Goal: Information Seeking & Learning: Learn about a topic

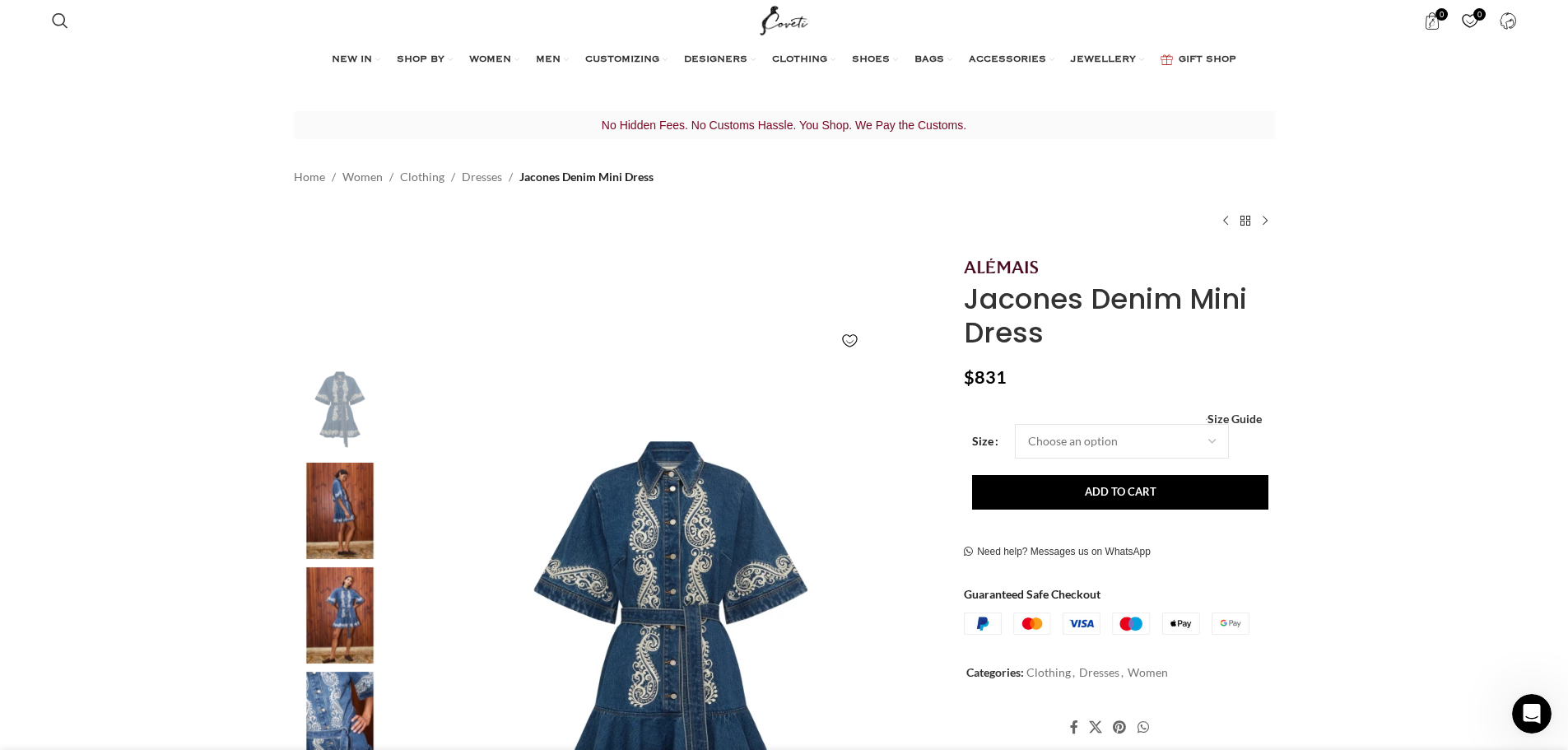
scroll to position [0, 1214]
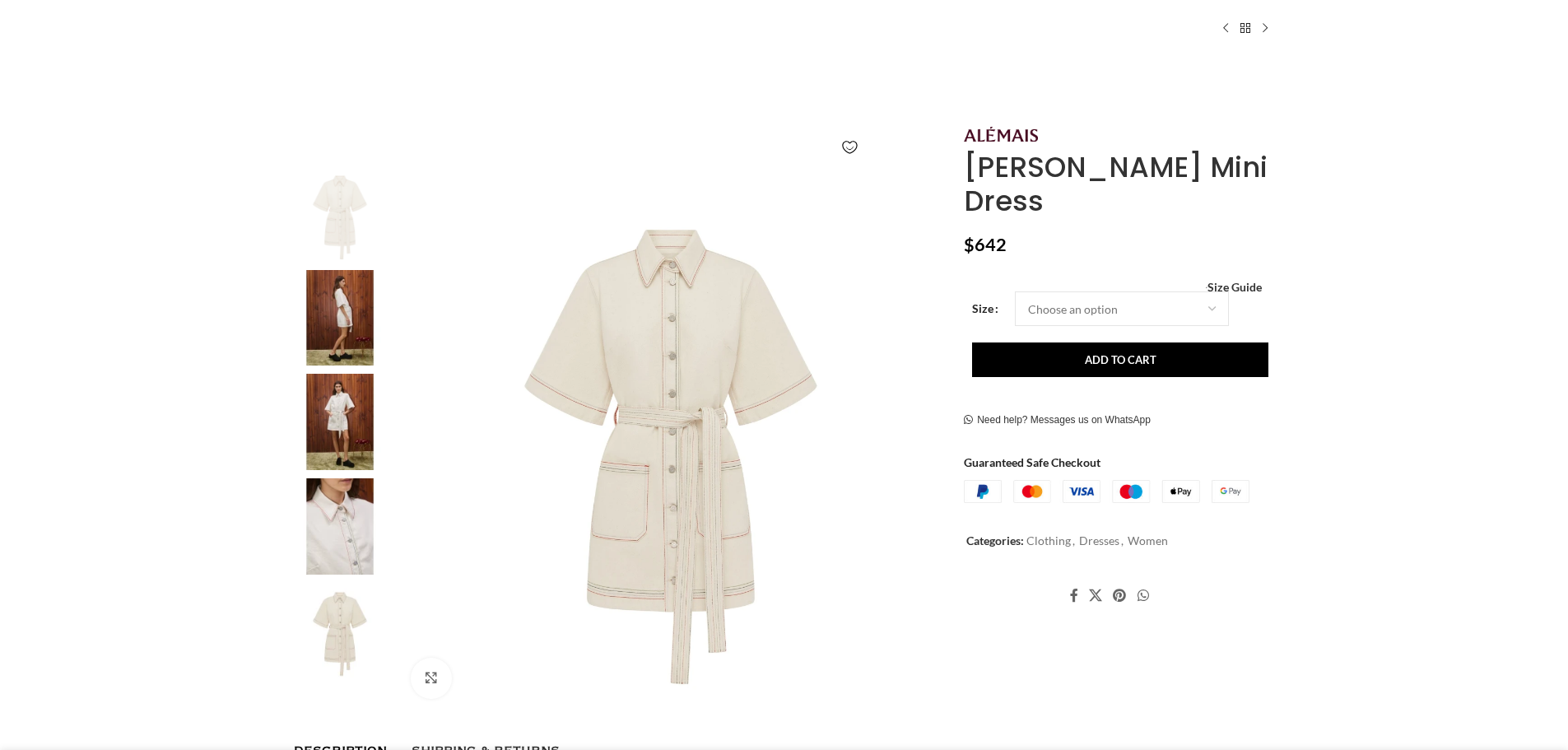
click at [347, 401] on img at bounding box center [340, 422] width 101 height 96
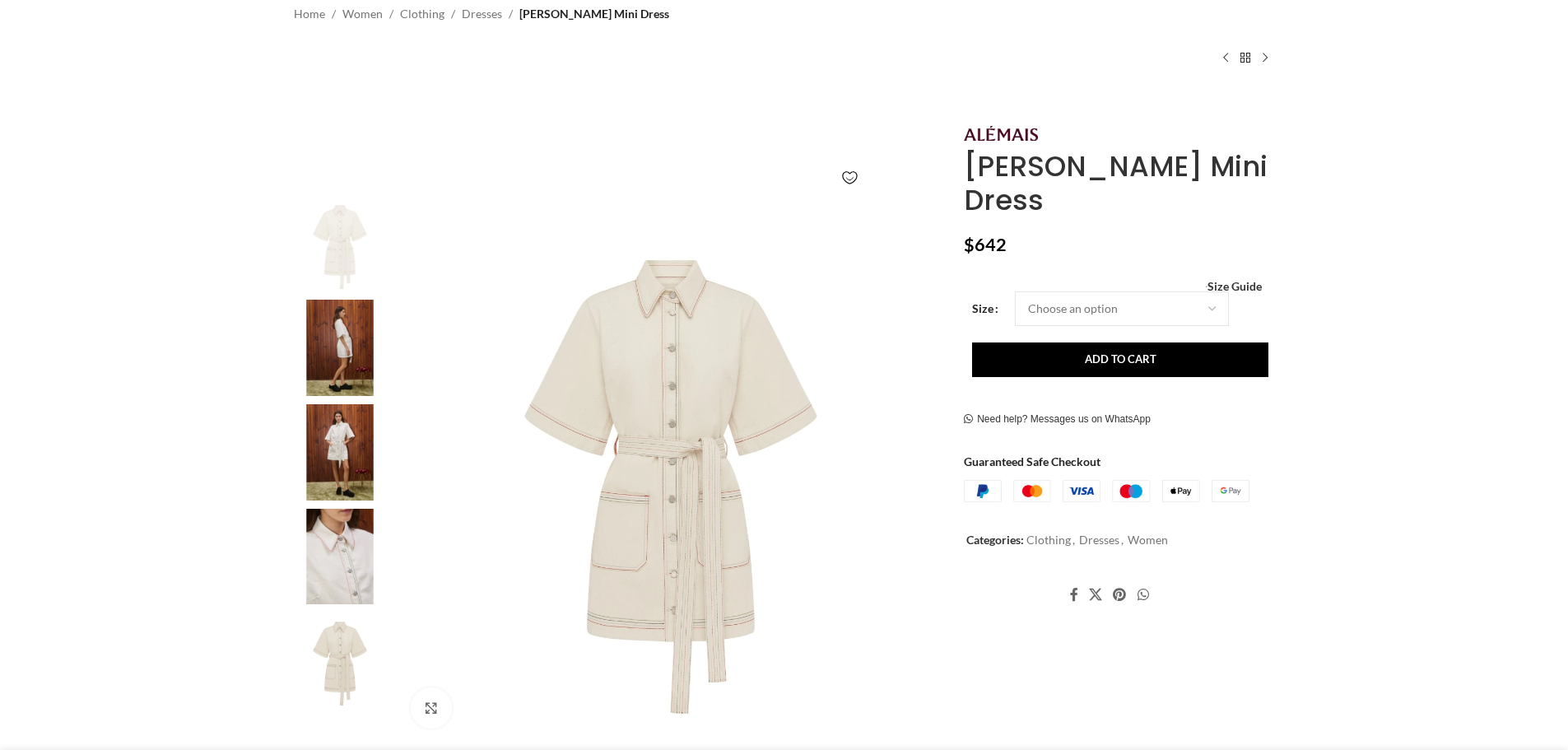
click at [334, 431] on img at bounding box center [340, 453] width 101 height 96
click at [334, 433] on img "3 / 5" at bounding box center [340, 453] width 101 height 96
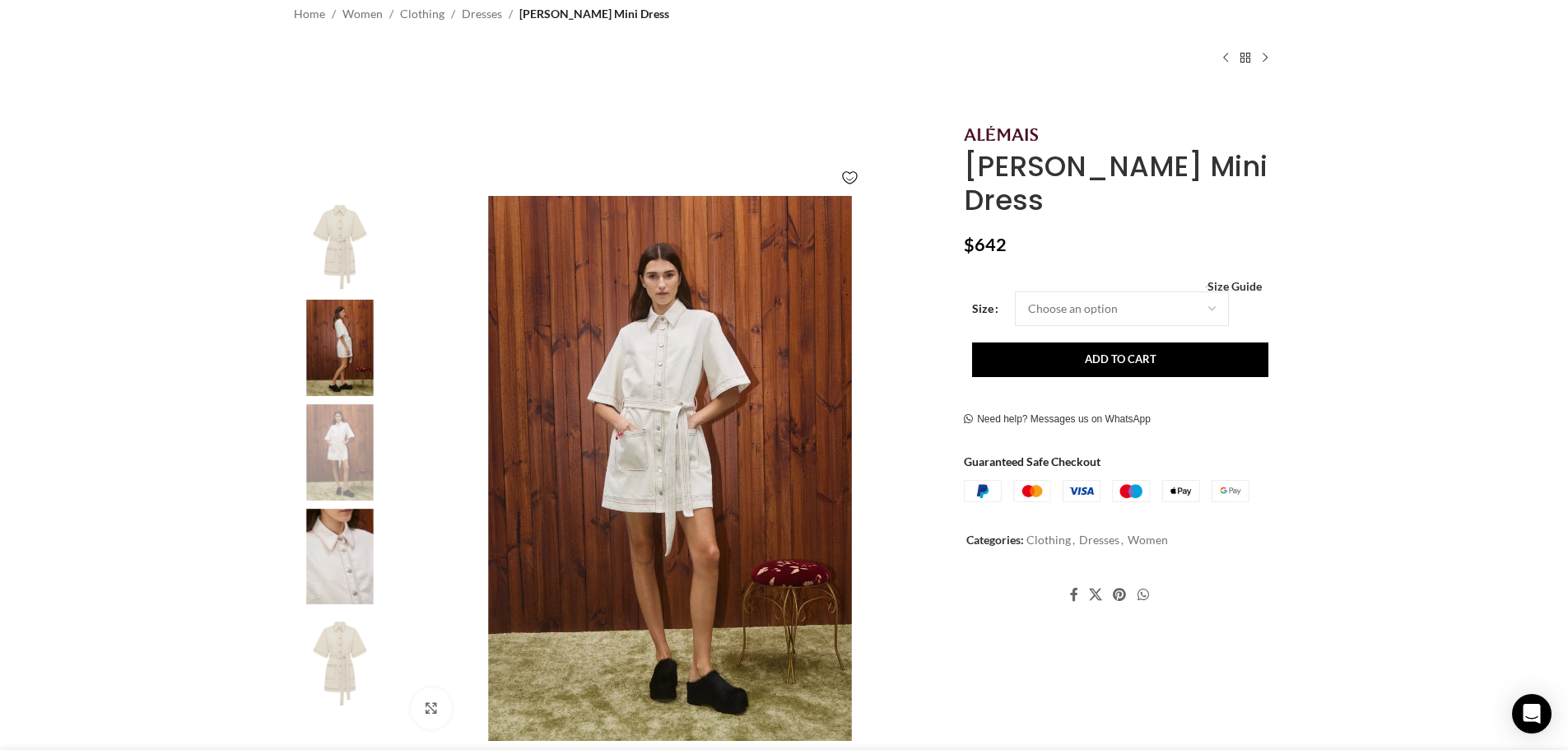
click at [322, 354] on img "2 / 5" at bounding box center [340, 348] width 101 height 96
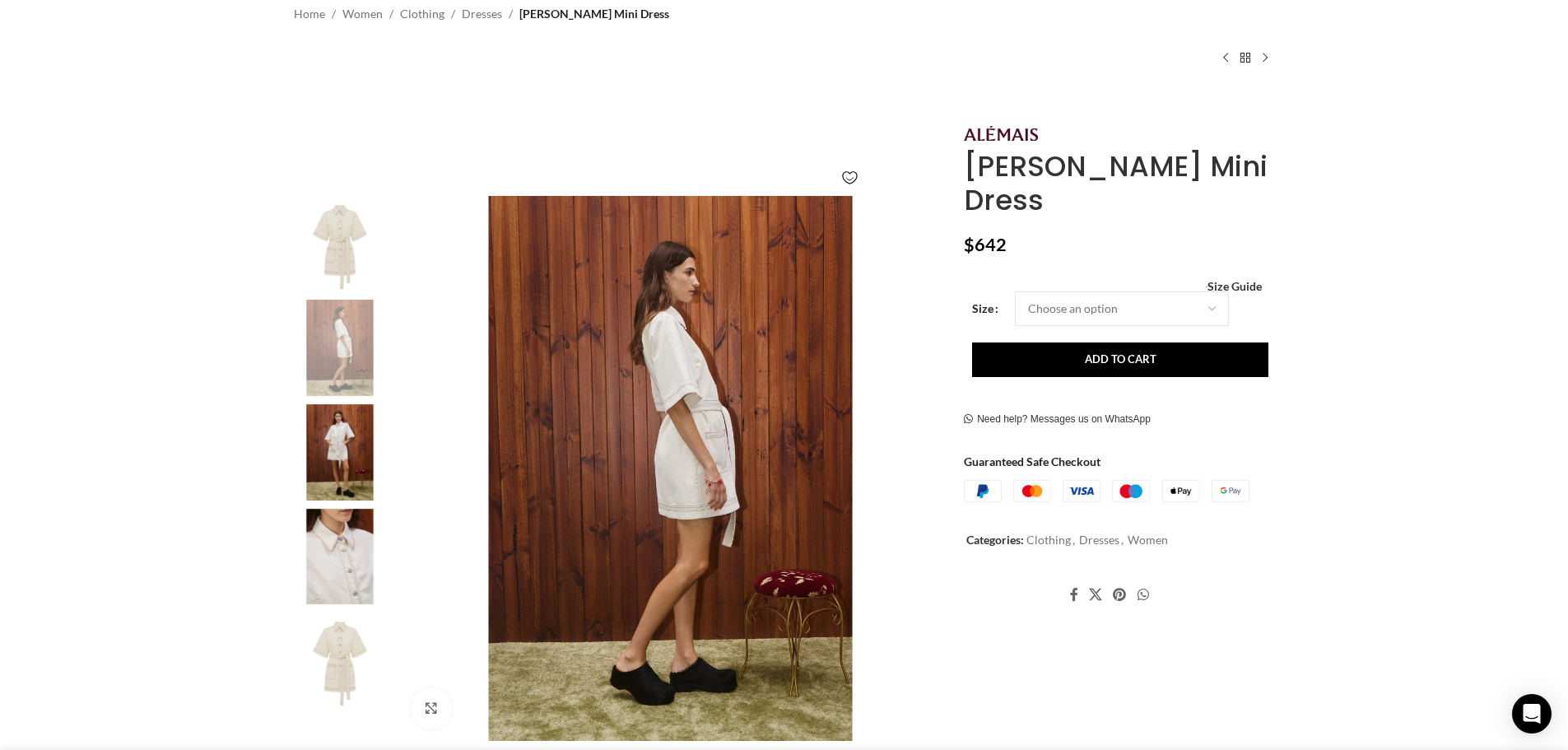
click at [344, 251] on img "1 / 5" at bounding box center [340, 244] width 101 height 96
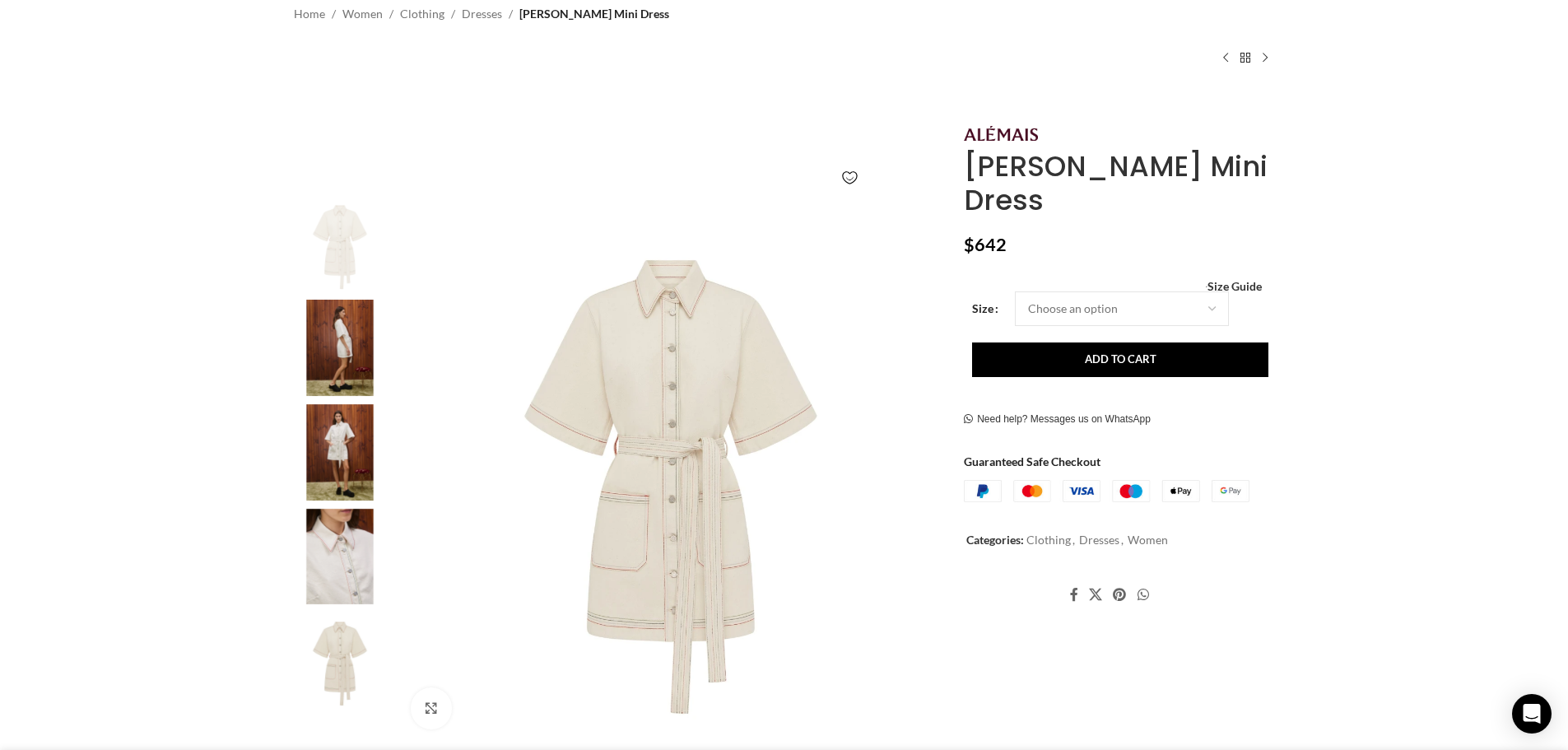
scroll to position [0, 520]
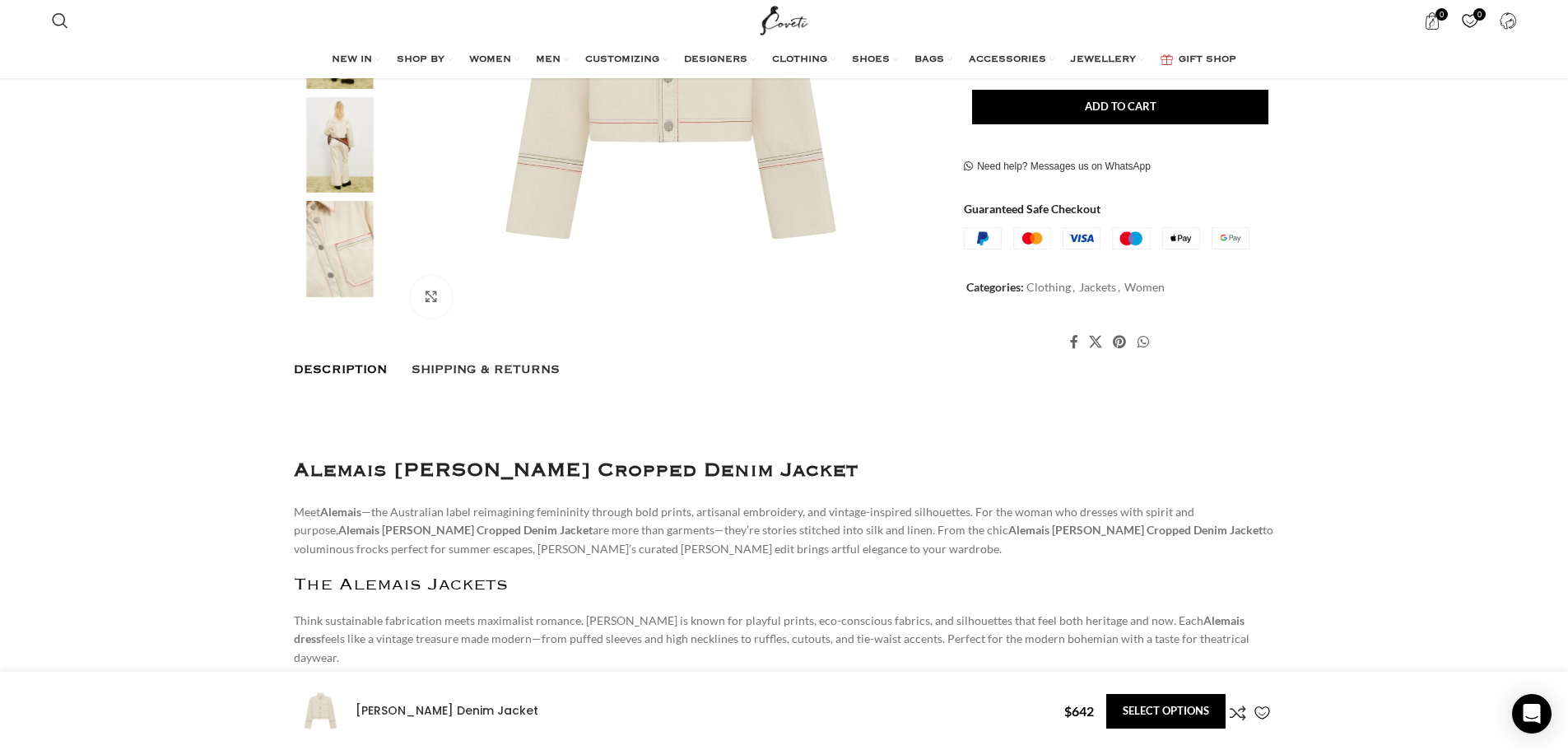
scroll to position [659, 0]
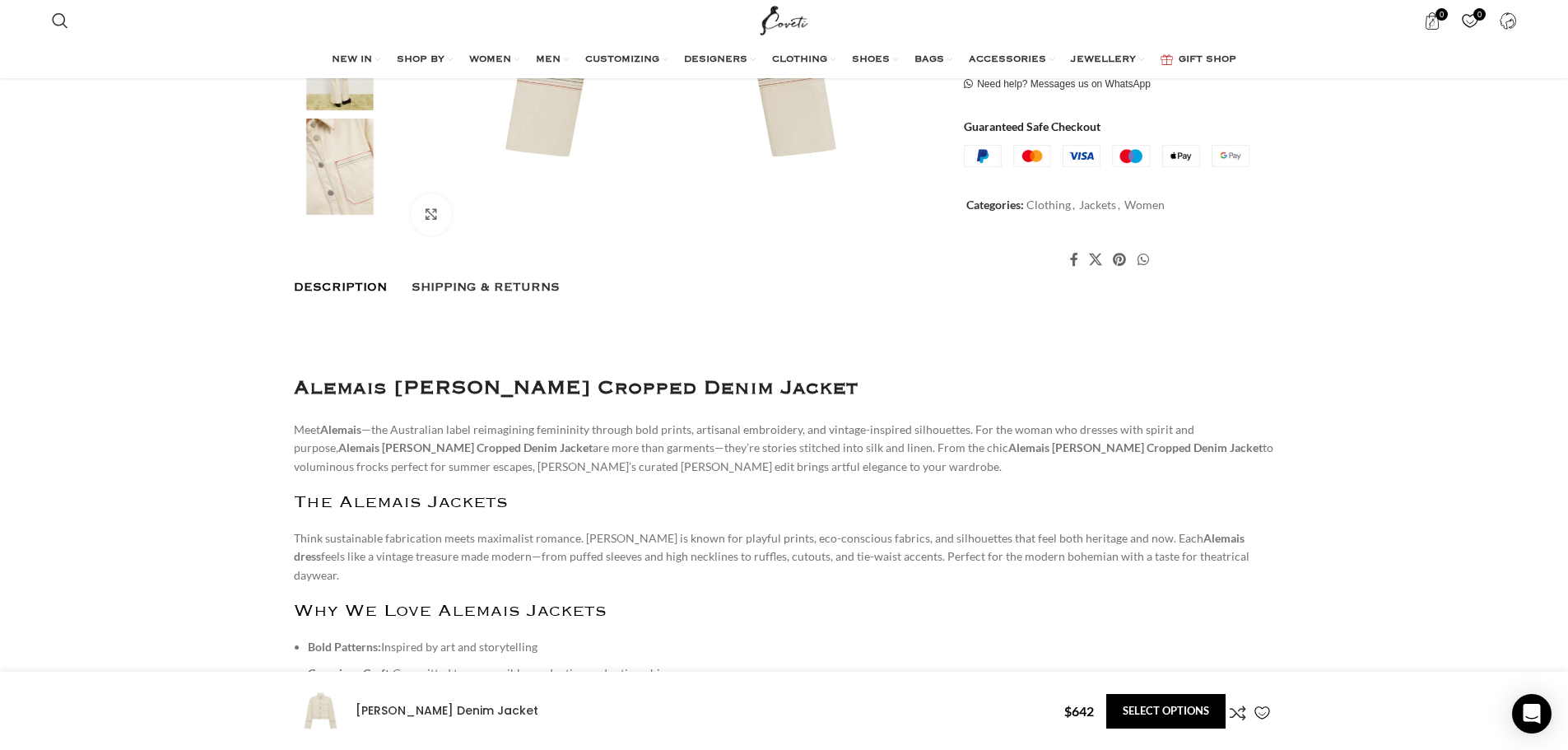
click at [397, 446] on strong "Alemais Norma Cropped Denim Jacket" at bounding box center [465, 447] width 255 height 14
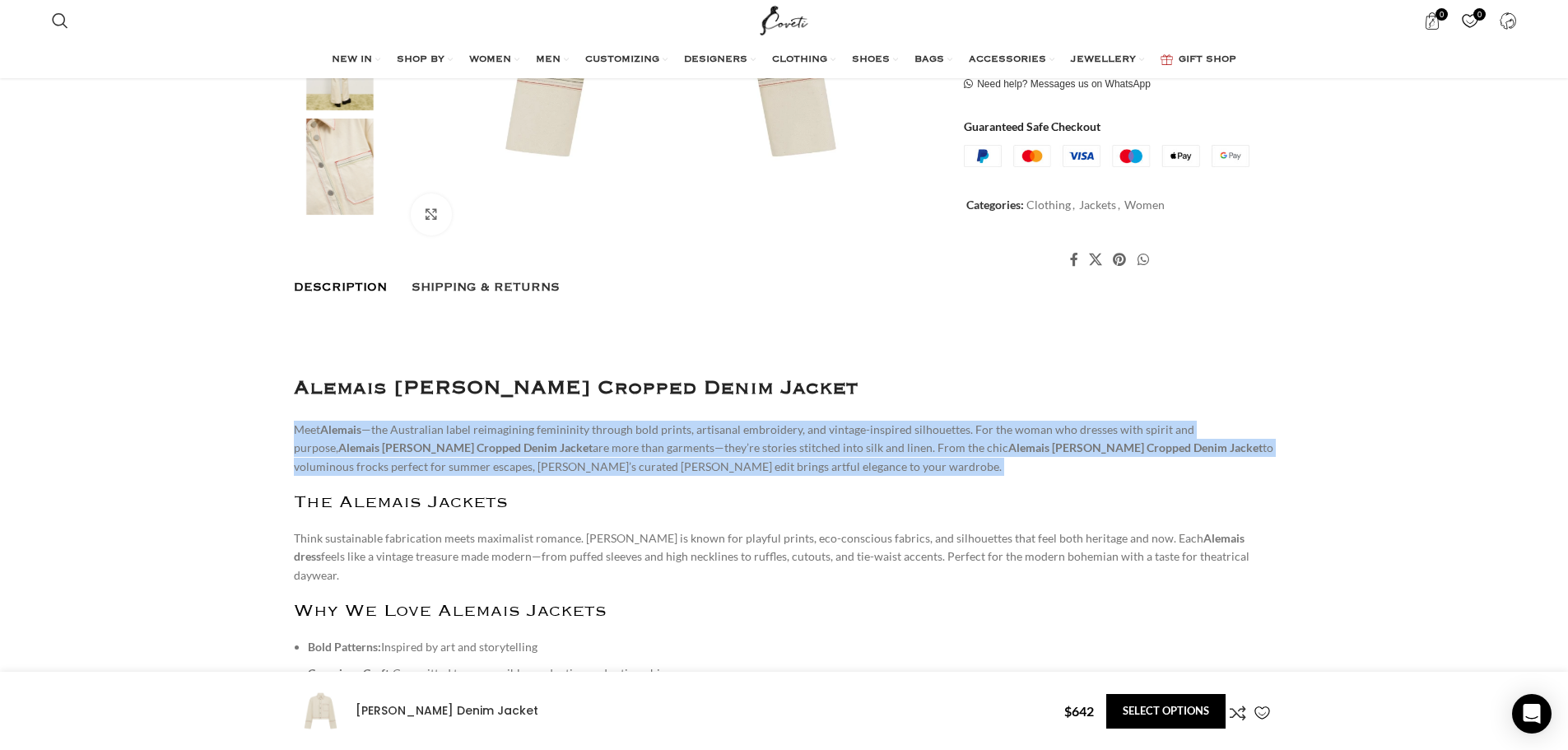
click at [397, 446] on strong "Alemais Norma Cropped Denim Jacket" at bounding box center [465, 447] width 255 height 14
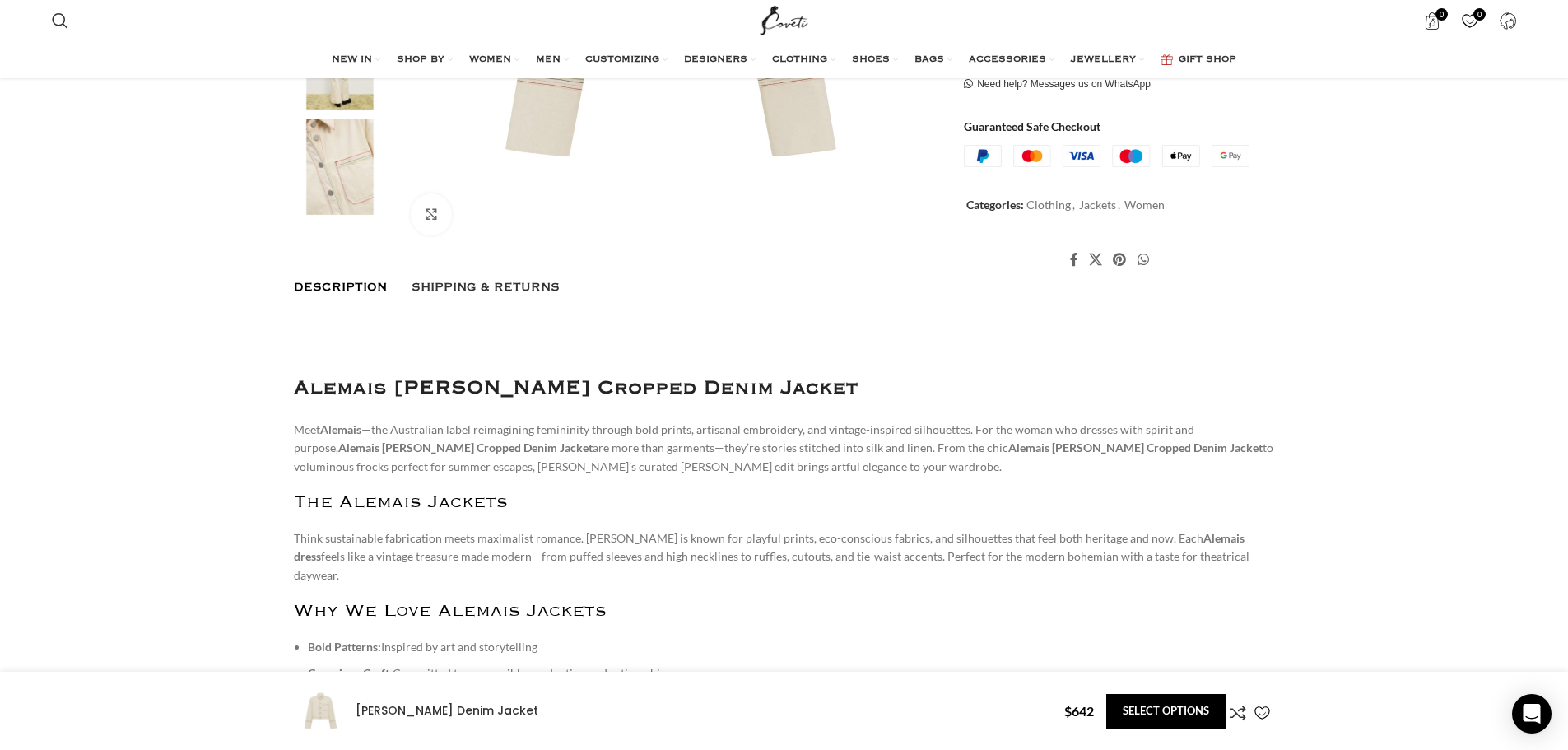
click at [440, 552] on p "Think sustainable fabrication meets maximalist romance. [PERSON_NAME] is known …" at bounding box center [784, 557] width 982 height 55
click at [454, 454] on p "Meet Alemais —the Australian label reimagining femininity through bold prints, …" at bounding box center [784, 448] width 982 height 55
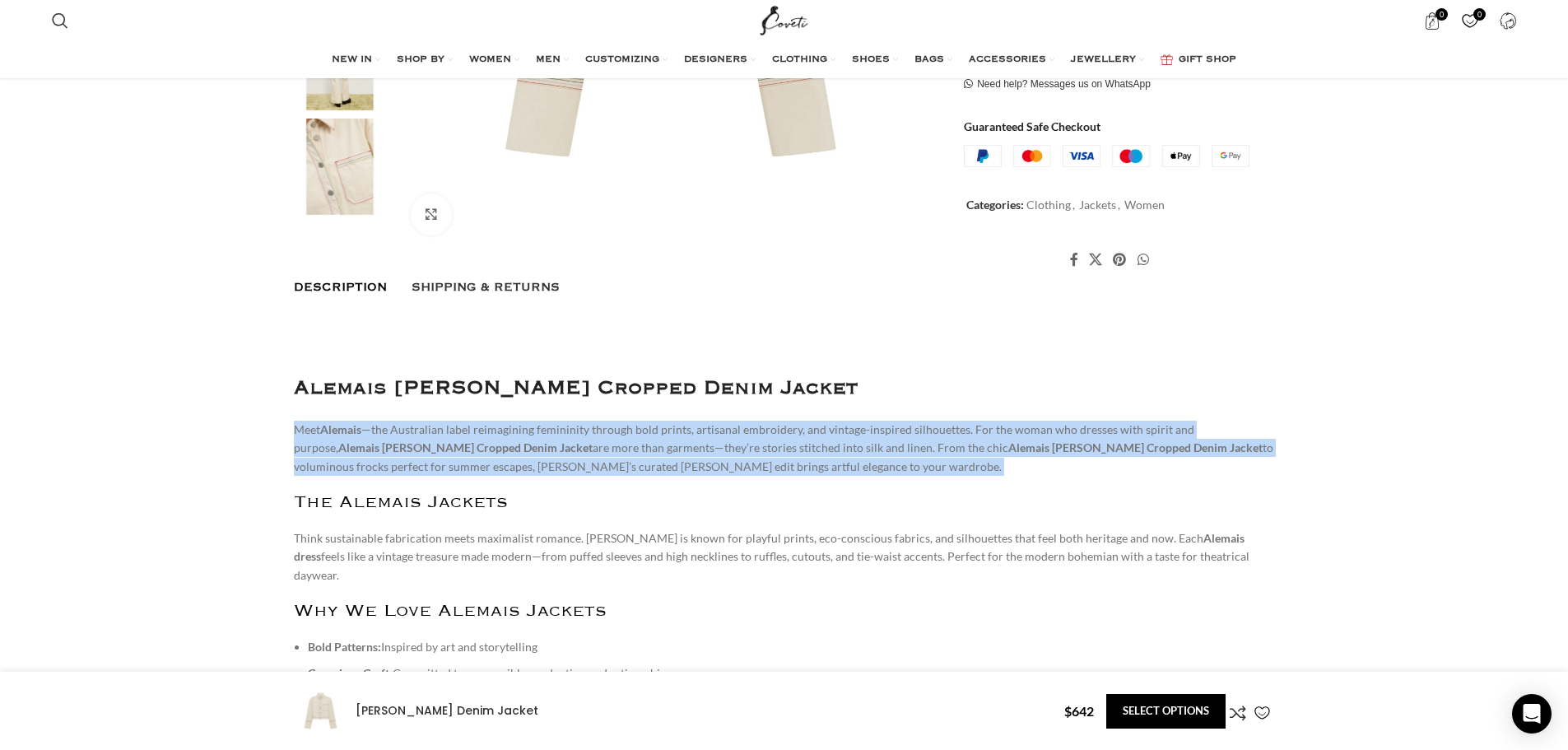
click at [454, 454] on p "Meet Alemais —the Australian label reimagining femininity through bold prints, …" at bounding box center [784, 448] width 982 height 55
copy div "Meet Alemais —the Australian label reimagining femininity through bold prints, …"
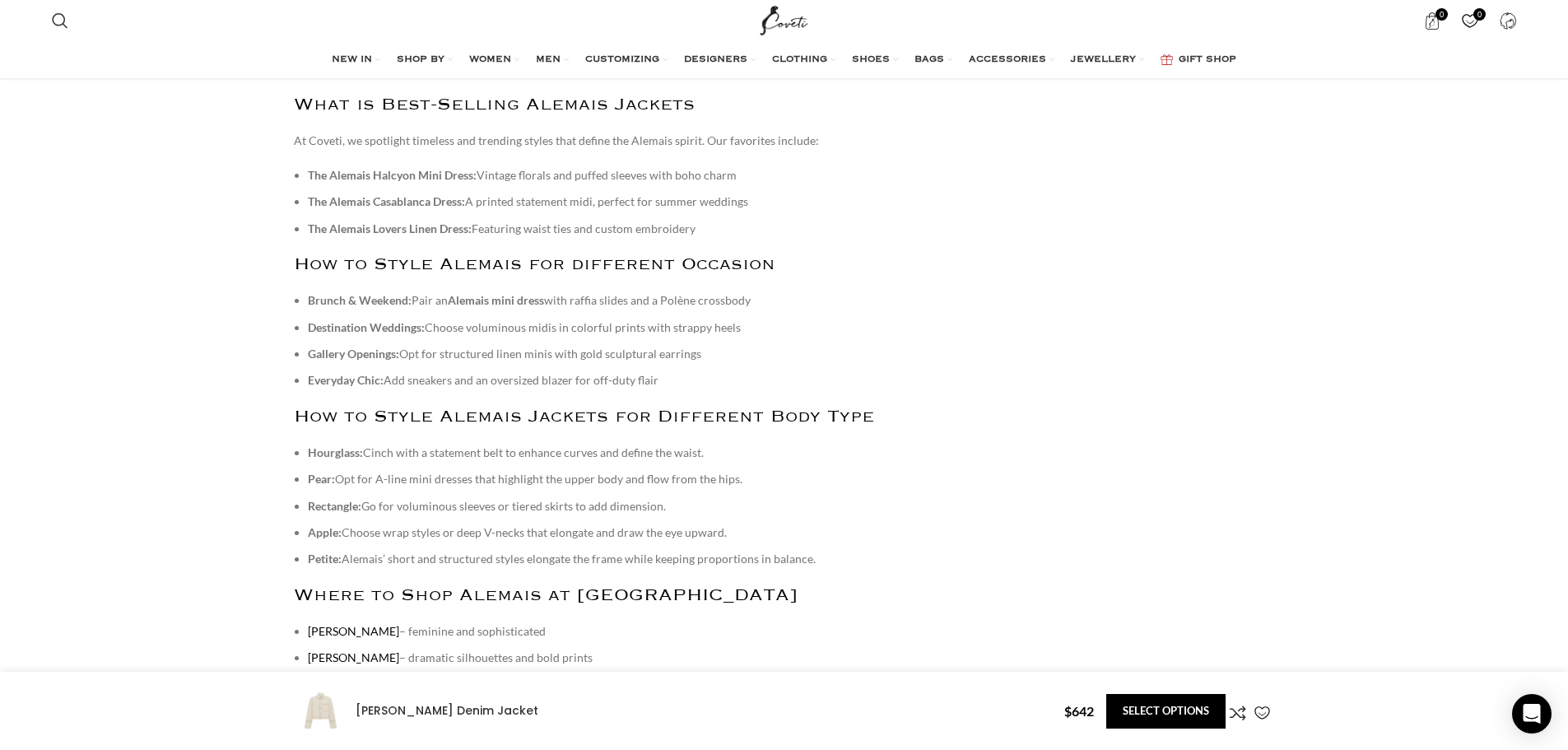
scroll to position [906, 0]
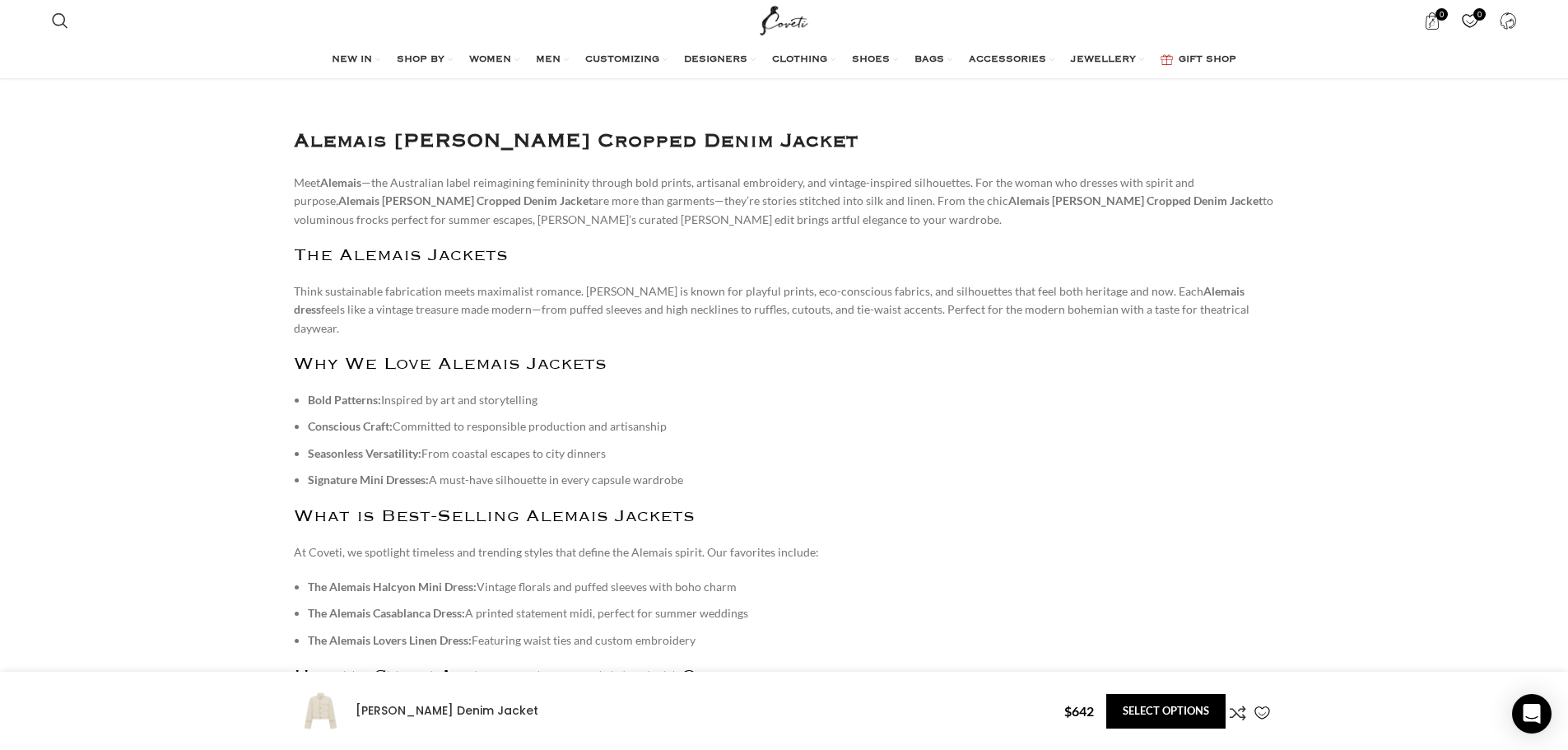
click at [393, 300] on p "Think sustainable fabrication meets maximalist romance. [PERSON_NAME] is known …" at bounding box center [784, 310] width 982 height 55
click at [394, 300] on p "Think sustainable fabrication meets maximalist romance. [PERSON_NAME] is known …" at bounding box center [784, 310] width 982 height 55
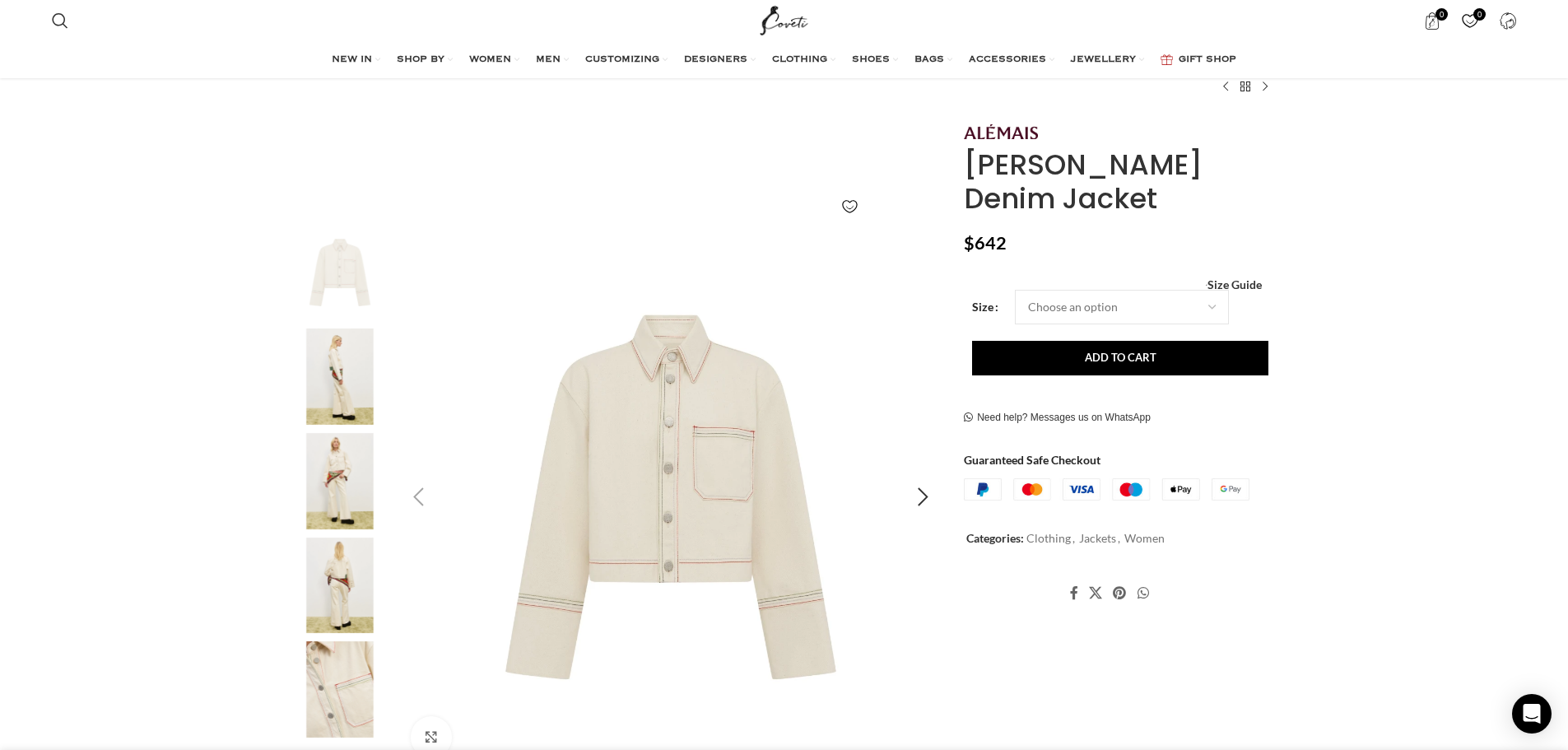
scroll to position [165, 0]
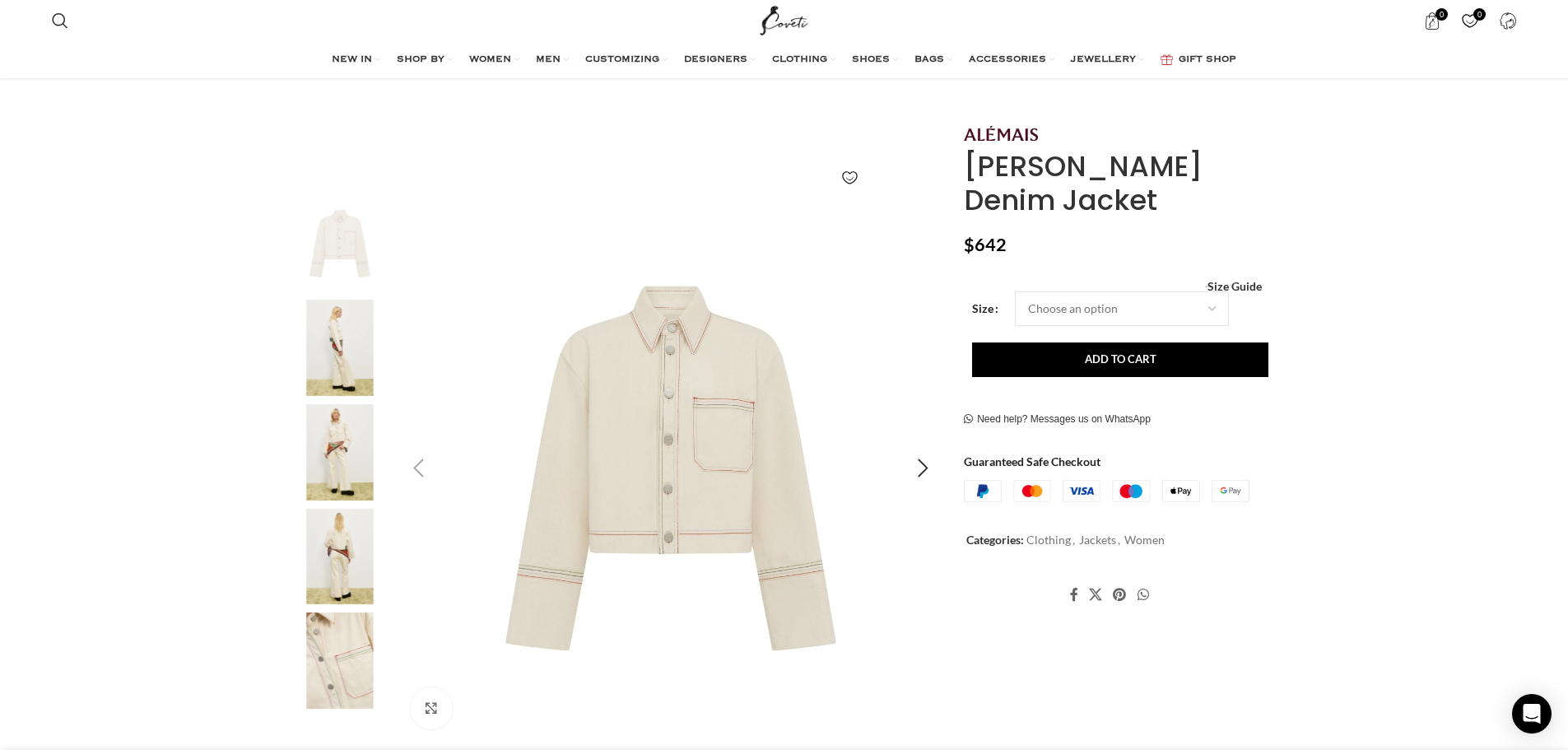
click at [321, 354] on img "2 / 5" at bounding box center [340, 348] width 101 height 96
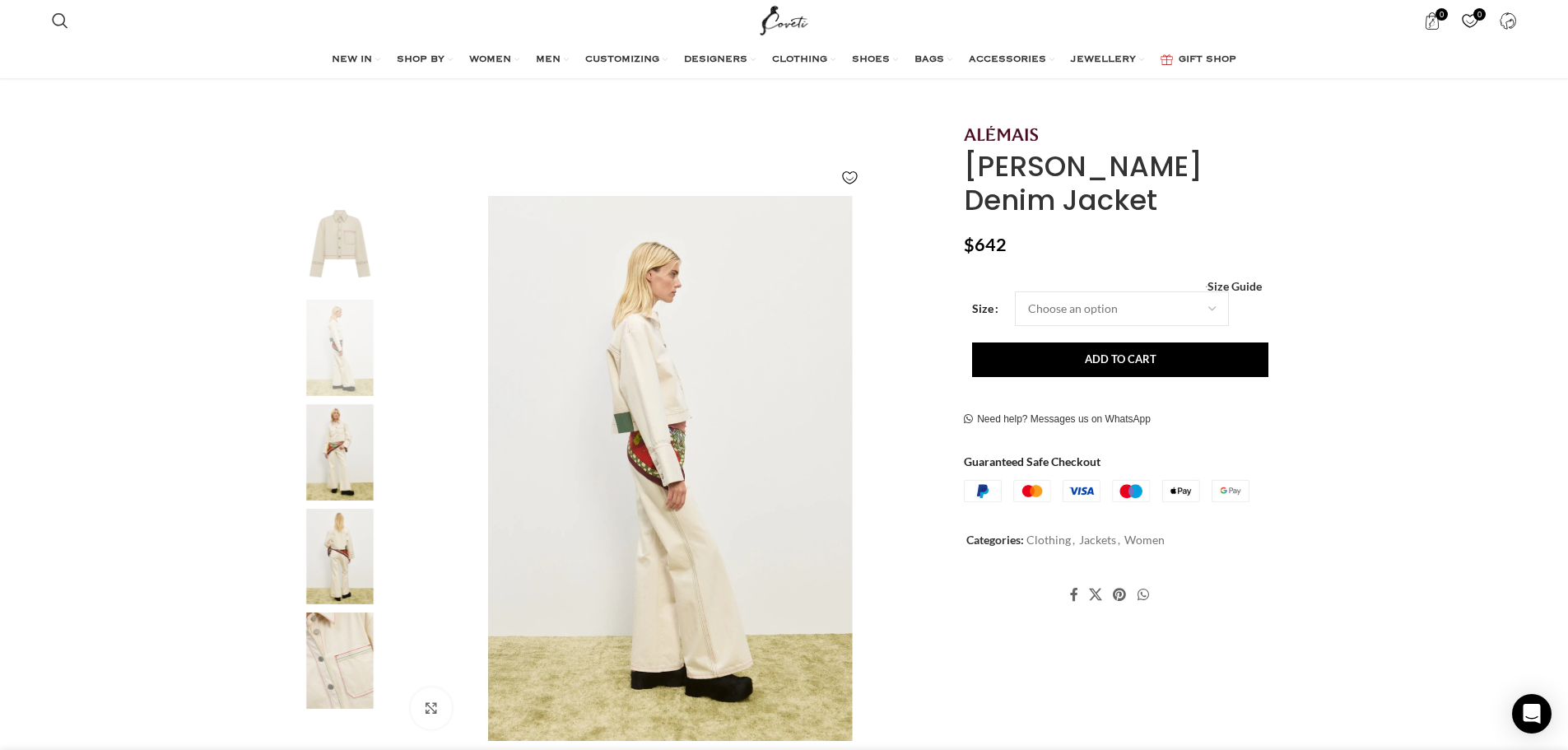
click at [321, 439] on img "3 / 5" at bounding box center [340, 453] width 101 height 96
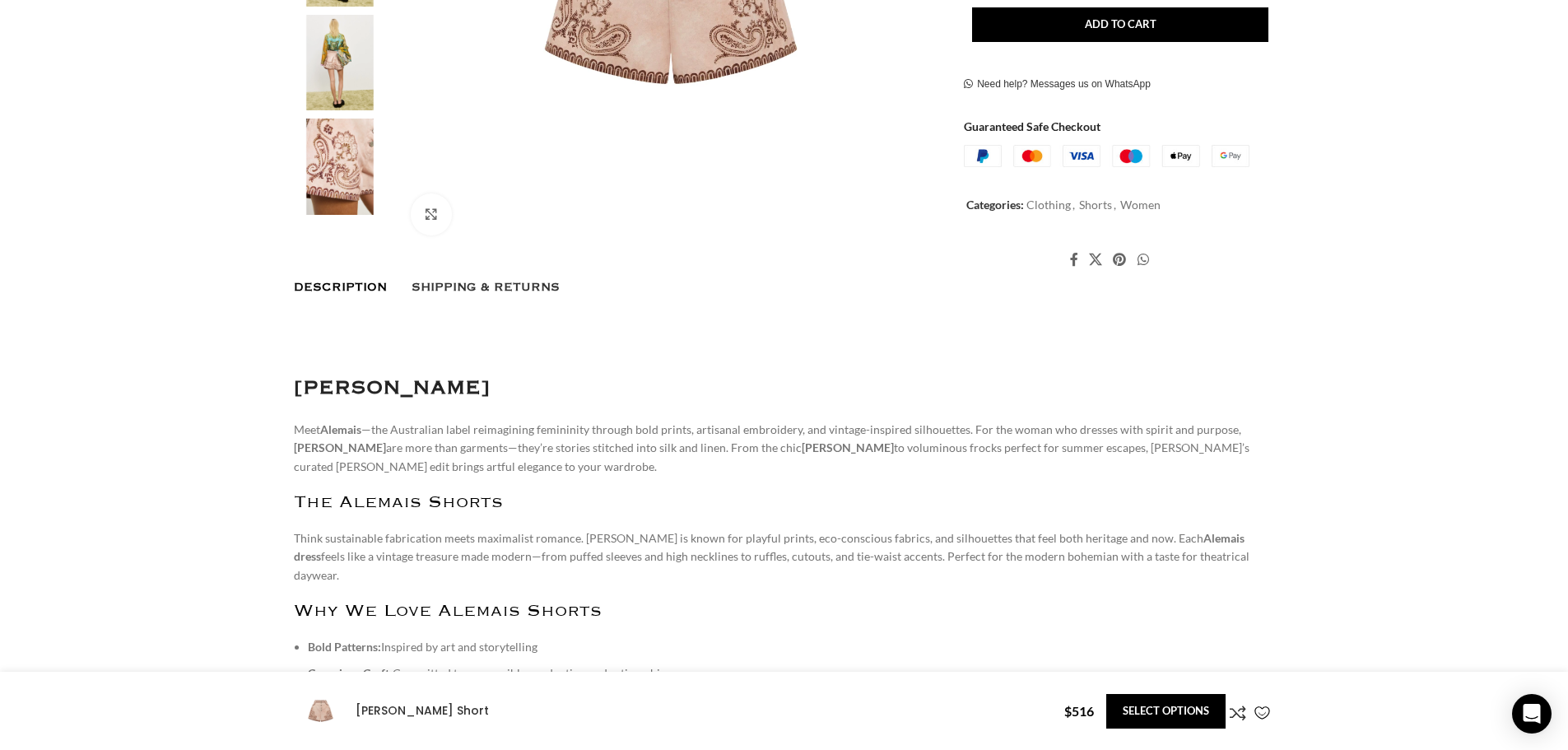
click at [354, 542] on p "Think sustainable fabrication meets maximalist romance. [PERSON_NAME] is known …" at bounding box center [784, 557] width 982 height 55
click at [354, 543] on p "Think sustainable fabrication meets maximalist romance. [PERSON_NAME] is known …" at bounding box center [784, 557] width 982 height 55
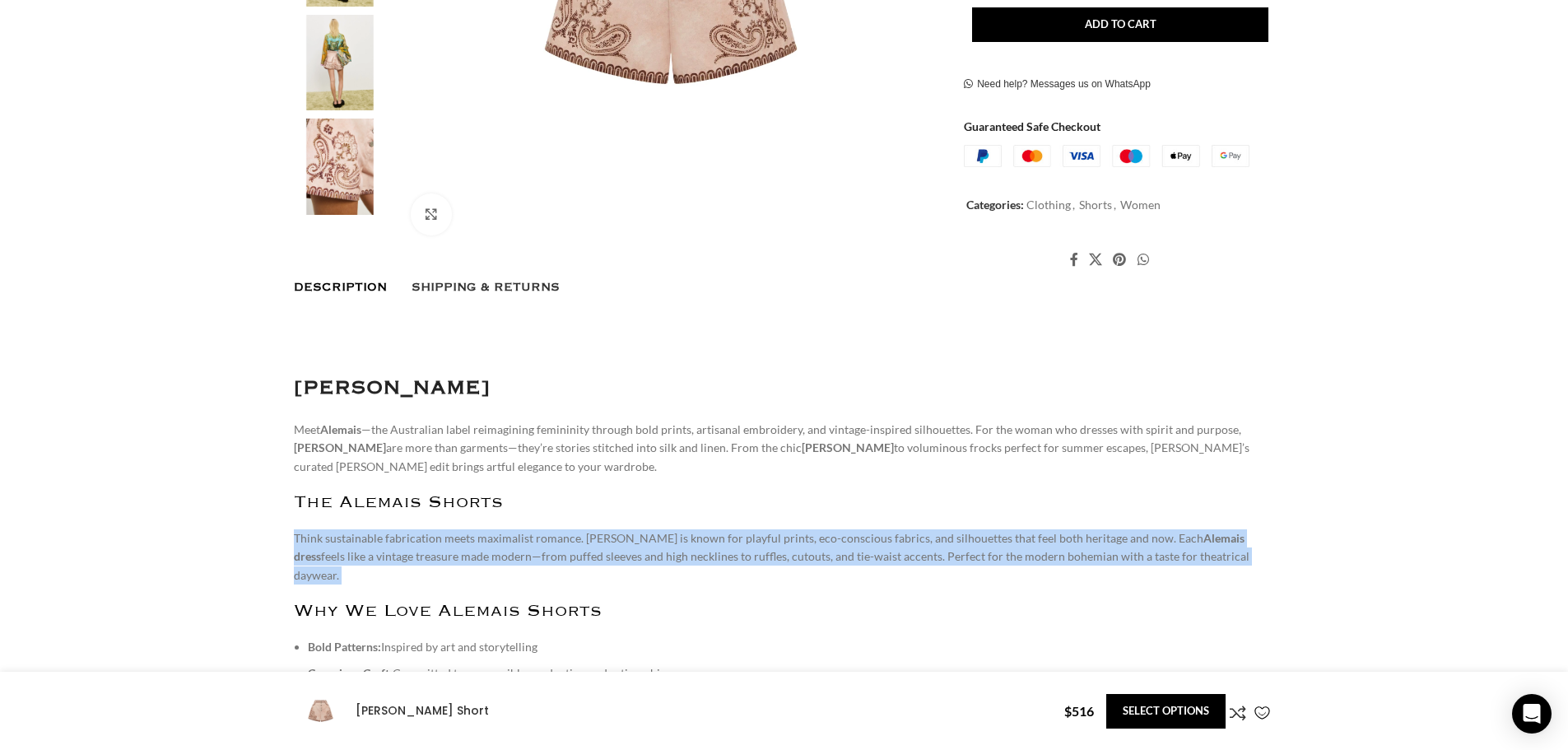
click at [354, 543] on p "Think sustainable fabrication meets maximalist romance. [PERSON_NAME] is known …" at bounding box center [784, 557] width 982 height 55
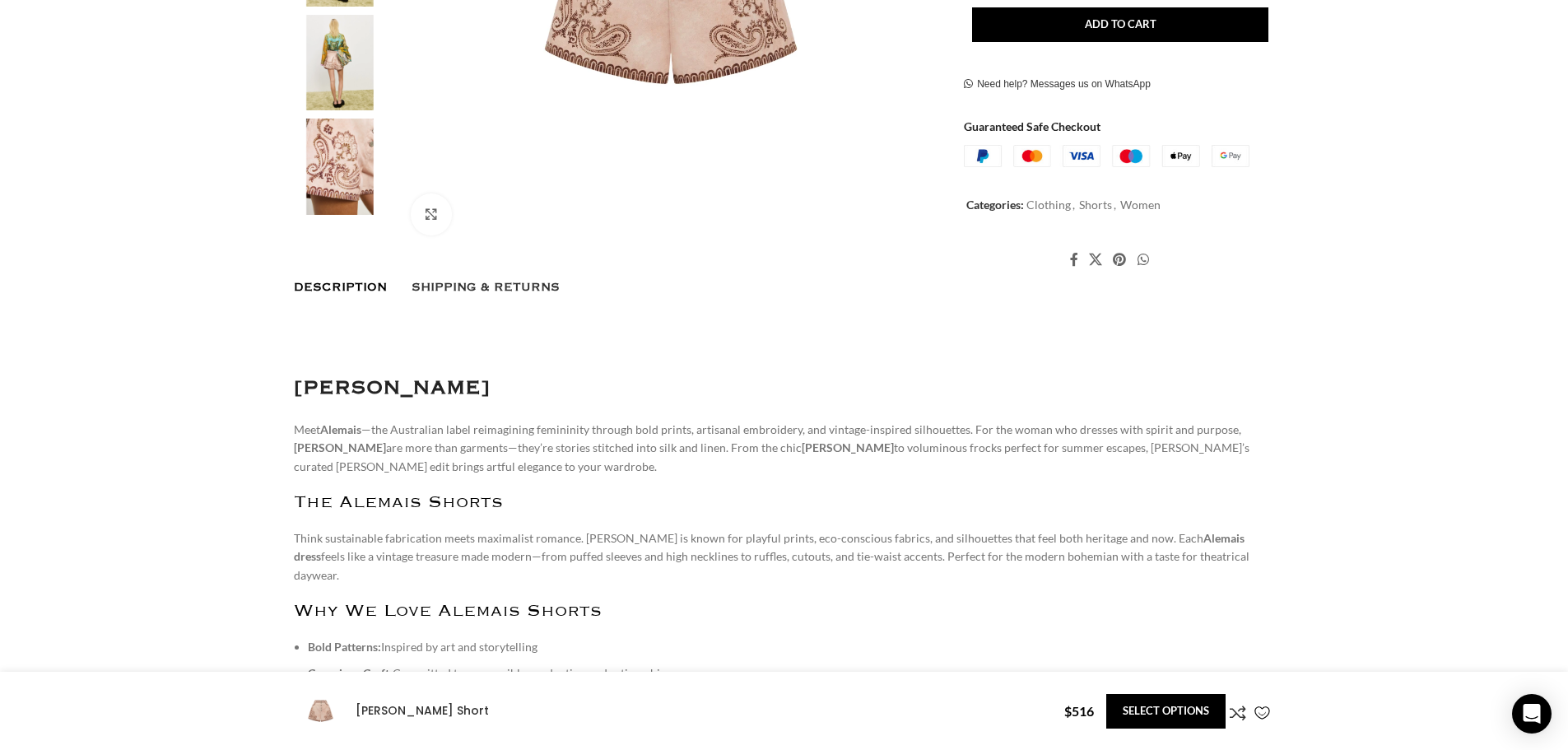
click at [435, 445] on p "Meet [PERSON_NAME] —the Australian label reimagining femininity through bold pr…" at bounding box center [784, 448] width 982 height 55
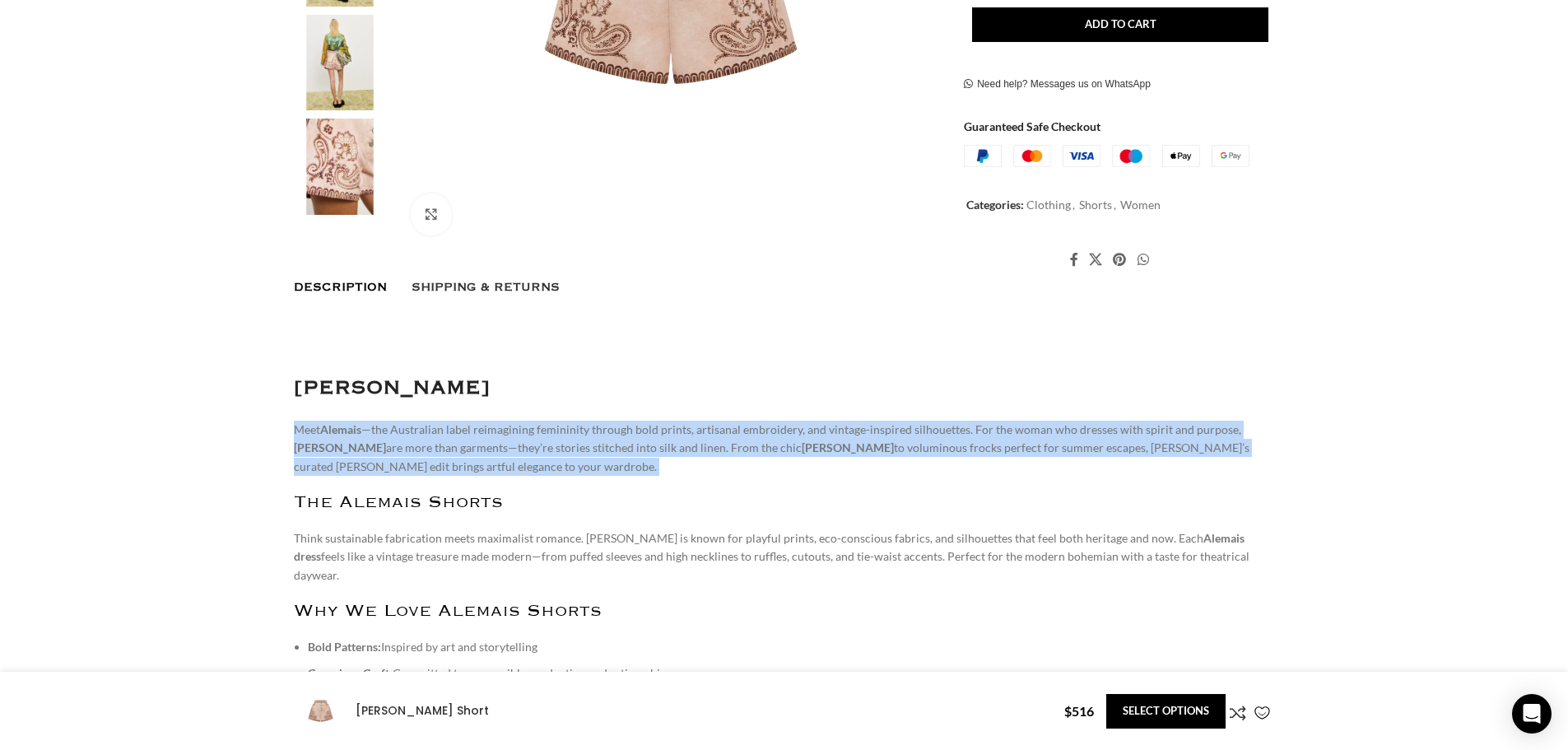
click at [435, 445] on p "Meet [PERSON_NAME] —the Australian label reimagining femininity through bold pr…" at bounding box center [784, 448] width 982 height 55
copy div "Meet [PERSON_NAME] —the Australian label reimagining femininity through bold pr…"
